Goal: Book appointment/travel/reservation

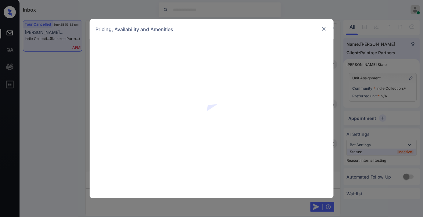
scroll to position [1322, 0]
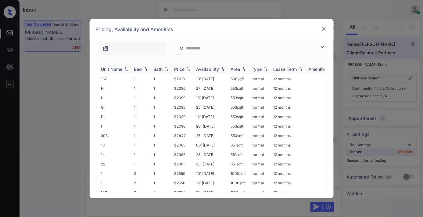
click at [181, 70] on div "Price" at bounding box center [180, 69] width 10 height 5
click at [190, 77] on td "$2030" at bounding box center [183, 78] width 22 height 9
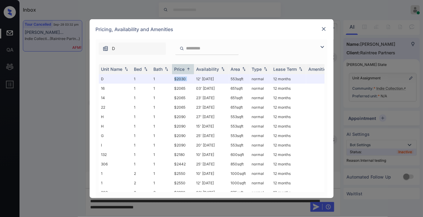
click at [322, 28] on img at bounding box center [324, 29] width 6 height 6
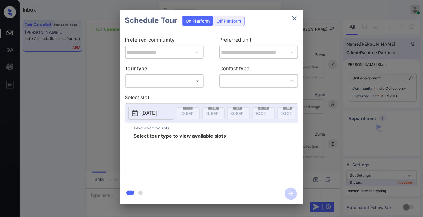
click at [187, 81] on body "Inbox [PERSON_NAME] Online Set yourself offline Set yourself on break Profile S…" at bounding box center [211, 108] width 423 height 217
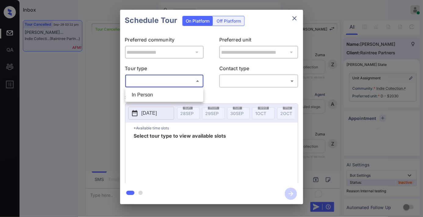
scroll to position [7101, 0]
click at [187, 97] on li "In Person" at bounding box center [164, 94] width 75 height 11
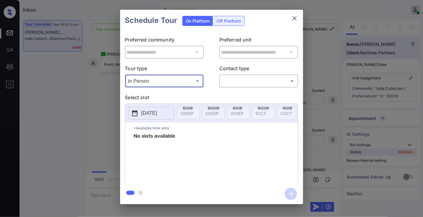
type input "********"
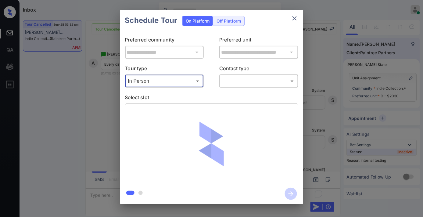
click at [238, 80] on body "Inbox [PERSON_NAME] Online Set yourself offline Set yourself on break Profile S…" at bounding box center [211, 108] width 423 height 217
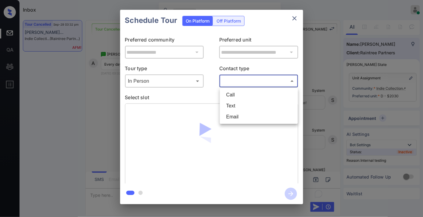
click at [245, 104] on li "Text" at bounding box center [259, 105] width 75 height 11
type input "****"
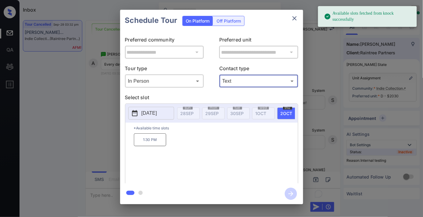
click at [157, 115] on p "[DATE]" at bounding box center [150, 113] width 16 height 7
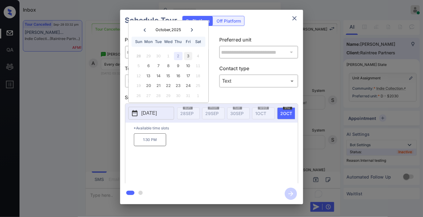
click at [190, 55] on div "3" at bounding box center [188, 56] width 8 height 8
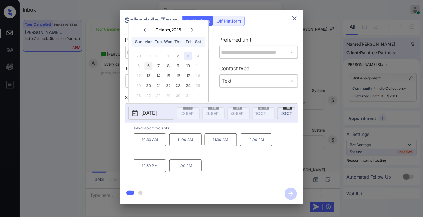
click at [149, 66] on div "6" at bounding box center [149, 66] width 8 height 8
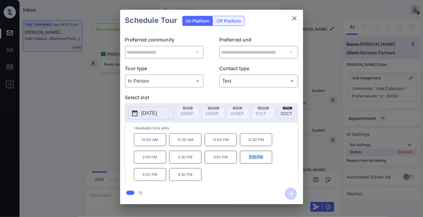
drag, startPoint x: 267, startPoint y: 160, endPoint x: 240, endPoint y: 160, distance: 27.2
click at [240, 160] on div "10:00 AM 10:30 AM 12:00 PM 12:30 PM 2:00 PM 2:30 PM 3:00 PM 3:30 PM 4:00 PM 4:3…" at bounding box center [216, 157] width 164 height 49
copy p "3:30 PM"
click at [157, 116] on p "[DATE]" at bounding box center [150, 113] width 16 height 7
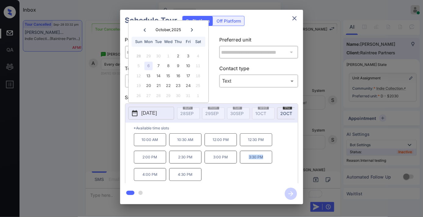
click at [293, 17] on icon "close" at bounding box center [294, 18] width 7 height 7
